Goal: Task Accomplishment & Management: Use online tool/utility

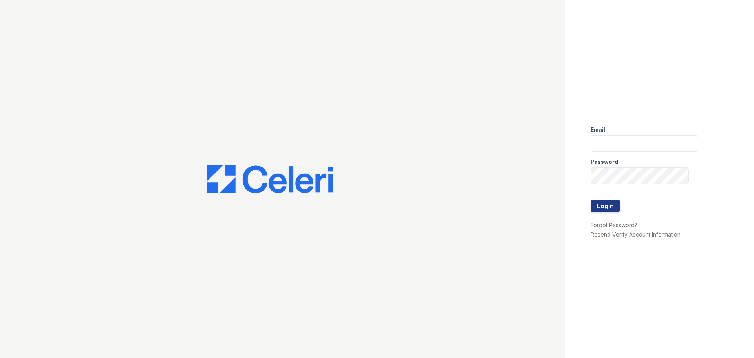
click at [641, 134] on div "Email" at bounding box center [645, 127] width 108 height 16
click at [639, 134] on div "Email" at bounding box center [645, 127] width 108 height 16
click at [635, 139] on input "email" at bounding box center [645, 143] width 108 height 17
type input "K"
type input "[EMAIL_ADDRESS][DOMAIN_NAME]"
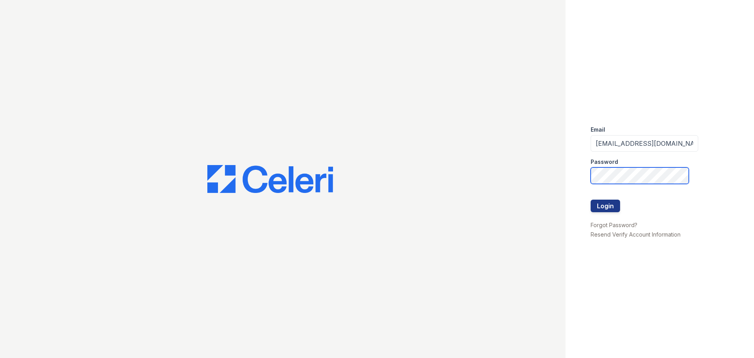
click at [591, 200] on button "Login" at bounding box center [605, 206] width 29 height 13
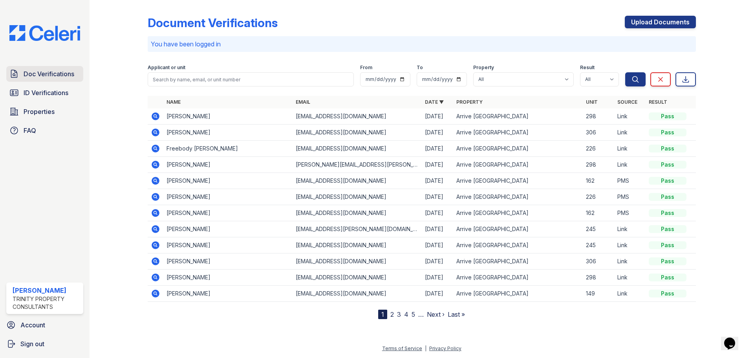
click at [45, 70] on span "Doc Verifications" at bounding box center [49, 73] width 51 height 9
